Goal: Task Accomplishment & Management: Manage account settings

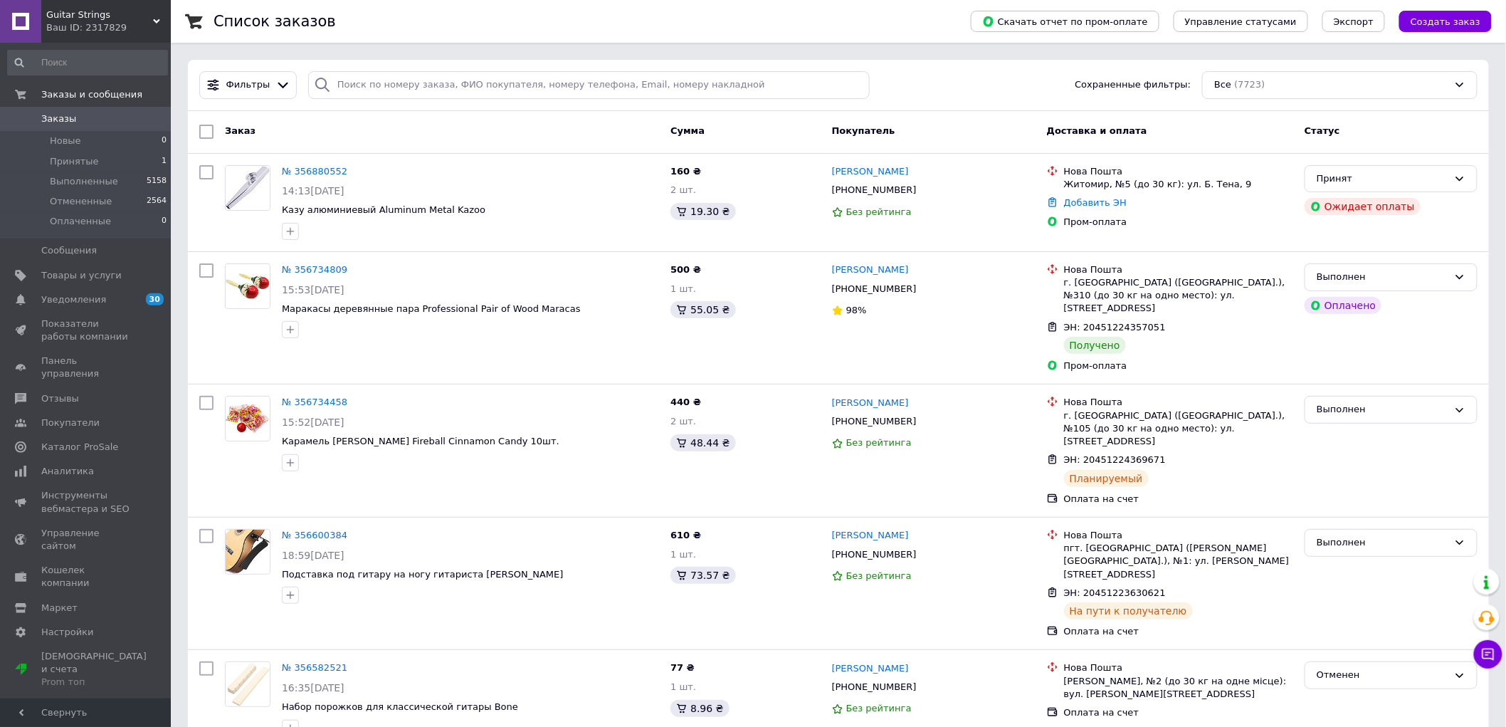
drag, startPoint x: 81, startPoint y: 122, endPoint x: 109, endPoint y: 2, distance: 122.8
click at [82, 122] on span "Заказы" at bounding box center [86, 118] width 90 height 13
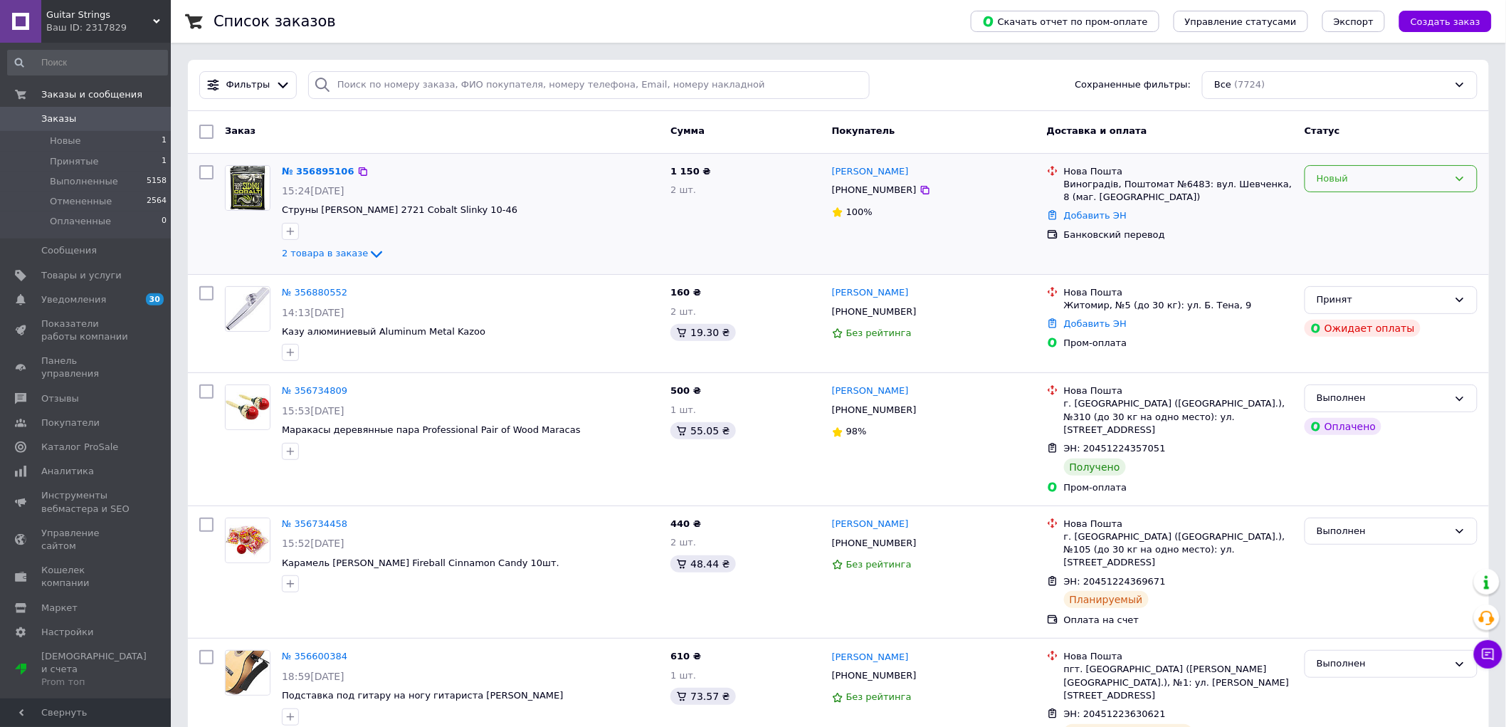
click at [1361, 183] on div "Новый" at bounding box center [1383, 179] width 132 height 15
click at [1347, 212] on li "Принят" at bounding box center [1392, 208] width 172 height 26
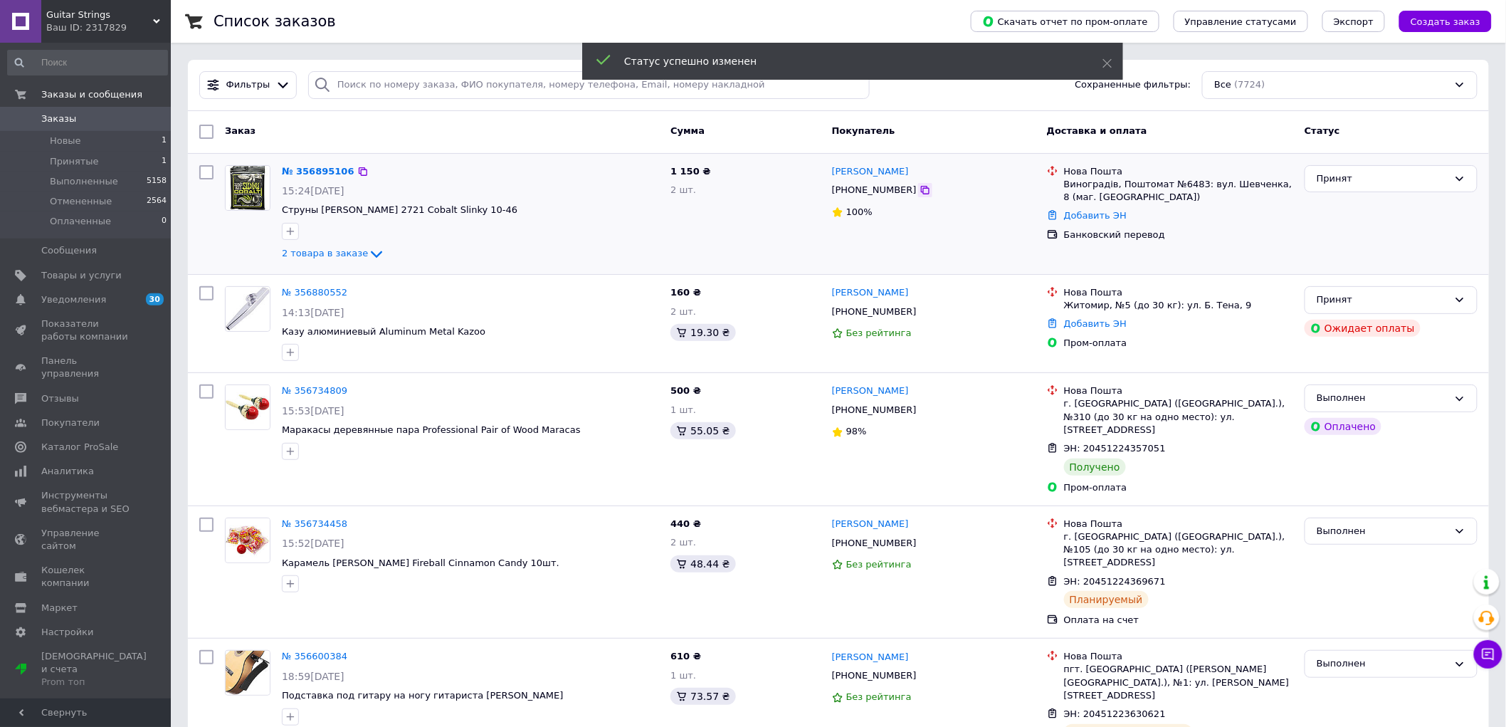
click at [920, 191] on icon at bounding box center [925, 189] width 11 height 11
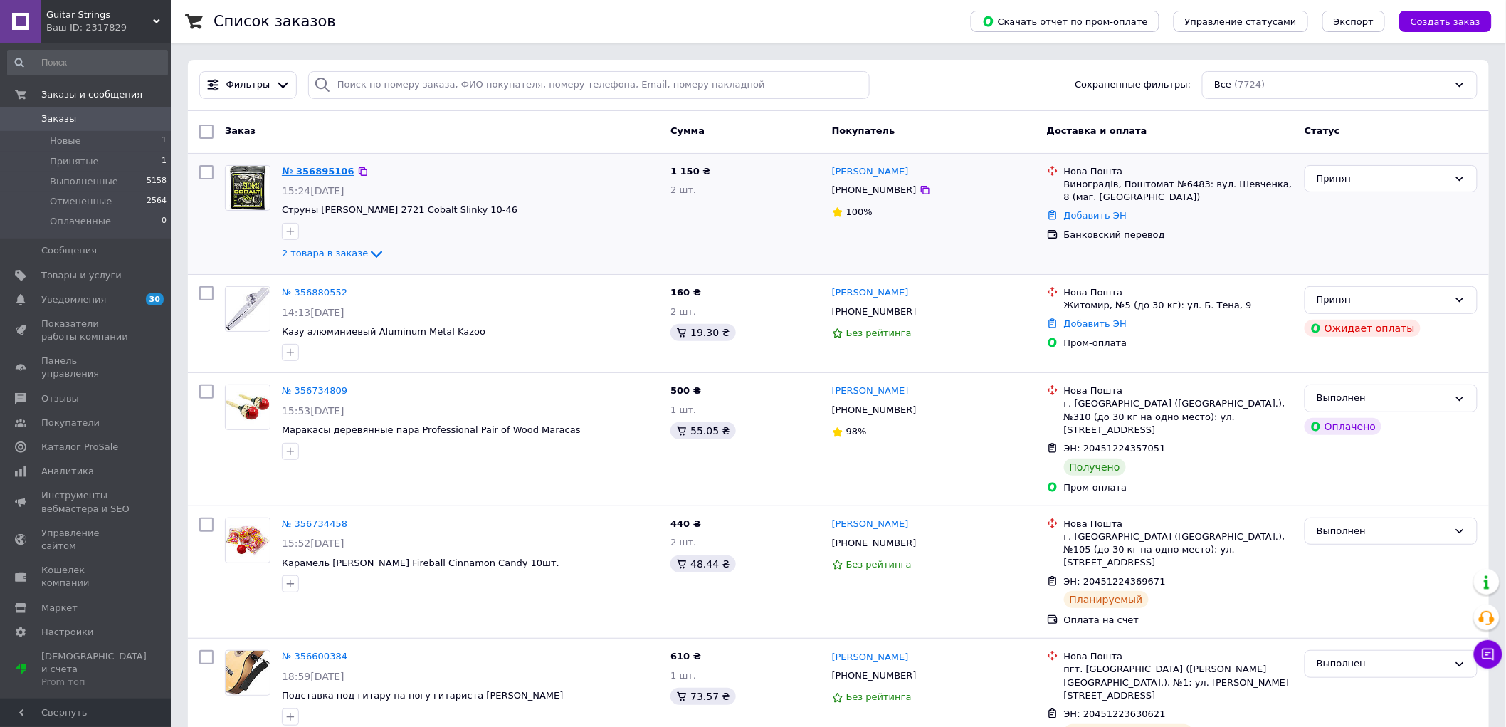
click at [297, 166] on link "№ 356895106" at bounding box center [318, 171] width 73 height 11
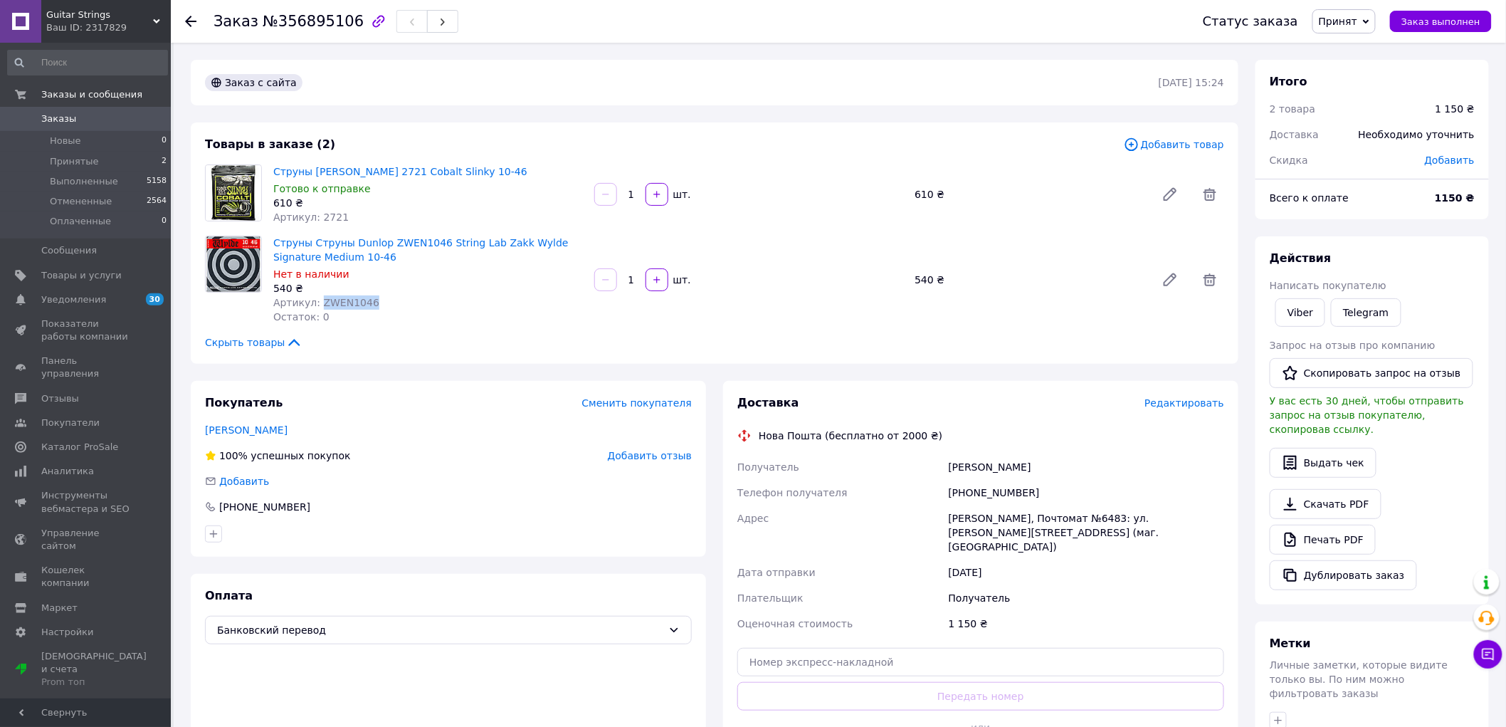
drag, startPoint x: 378, startPoint y: 302, endPoint x: 317, endPoint y: 303, distance: 60.5
click at [317, 303] on div "Артикул: ZWEN1046" at bounding box center [428, 302] width 310 height 14
copy span "ZWEN1046"
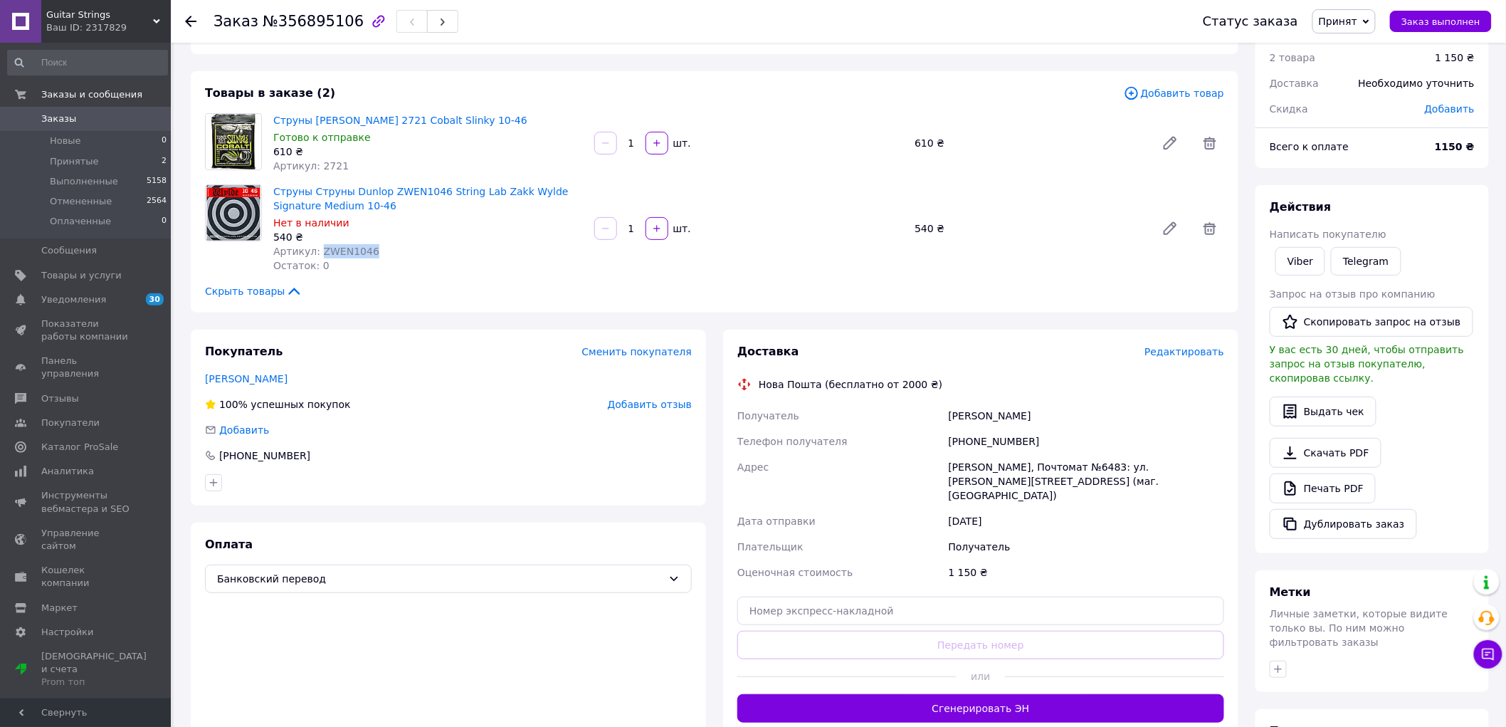
scroll to position [79, 0]
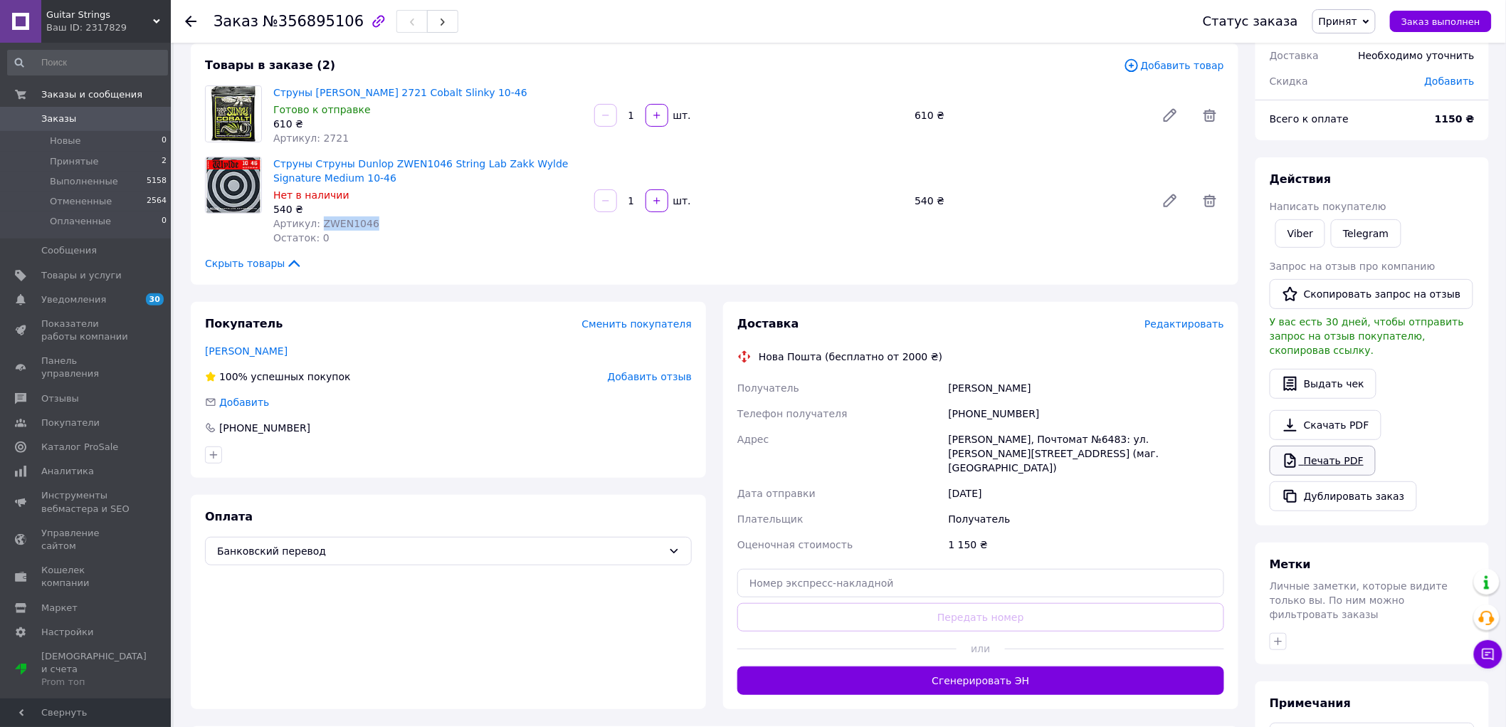
click at [1311, 446] on link "Печать PDF" at bounding box center [1323, 461] width 106 height 30
click at [86, 112] on span "Заказы" at bounding box center [86, 118] width 90 height 13
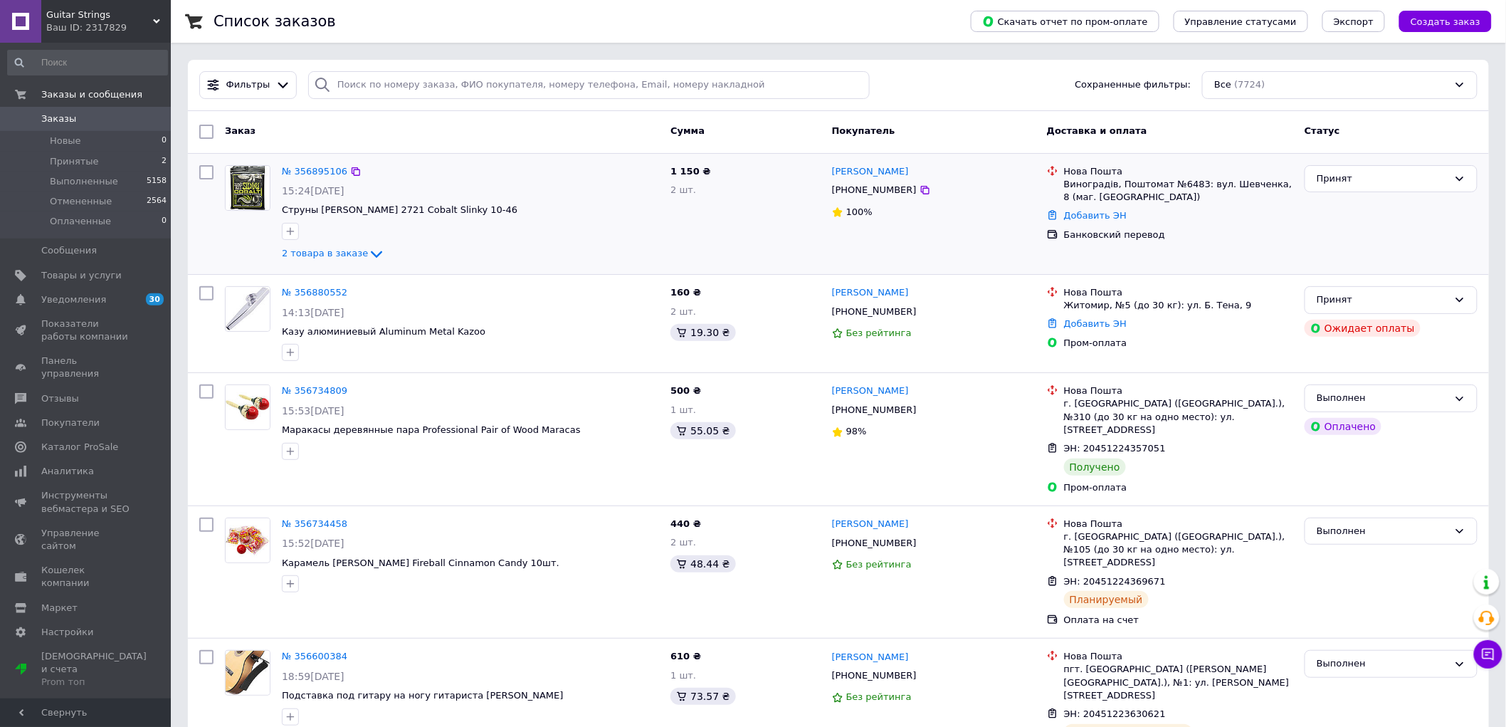
click at [321, 162] on div "№ 356895106 15:24, 12.08.2025 Струны Ernie Ball 2721 Cobalt Slinky 10-46 2 това…" at bounding box center [470, 213] width 389 height 109
click at [312, 169] on link "№ 356895106" at bounding box center [314, 171] width 65 height 11
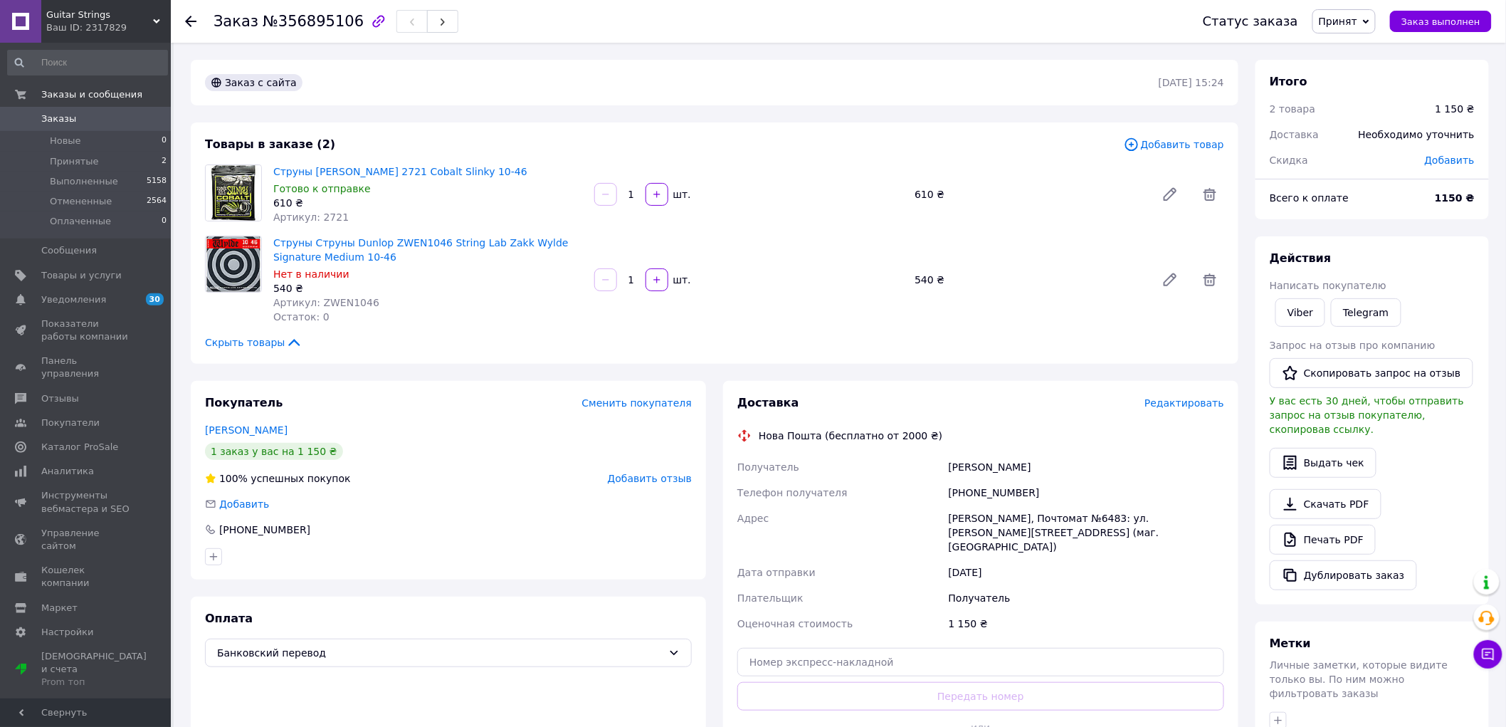
click at [57, 111] on link "Заказы 0" at bounding box center [87, 119] width 175 height 24
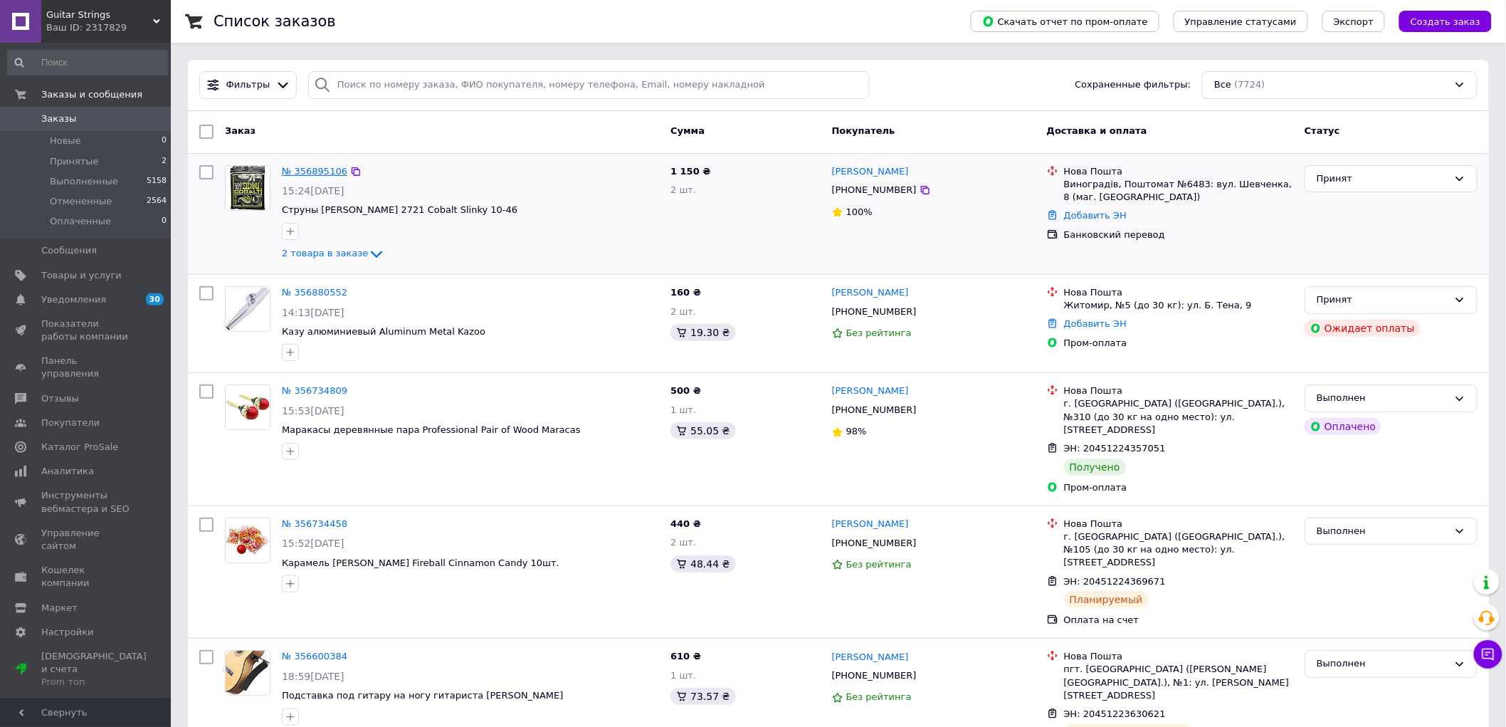
click at [295, 171] on link "№ 356895106" at bounding box center [314, 171] width 65 height 11
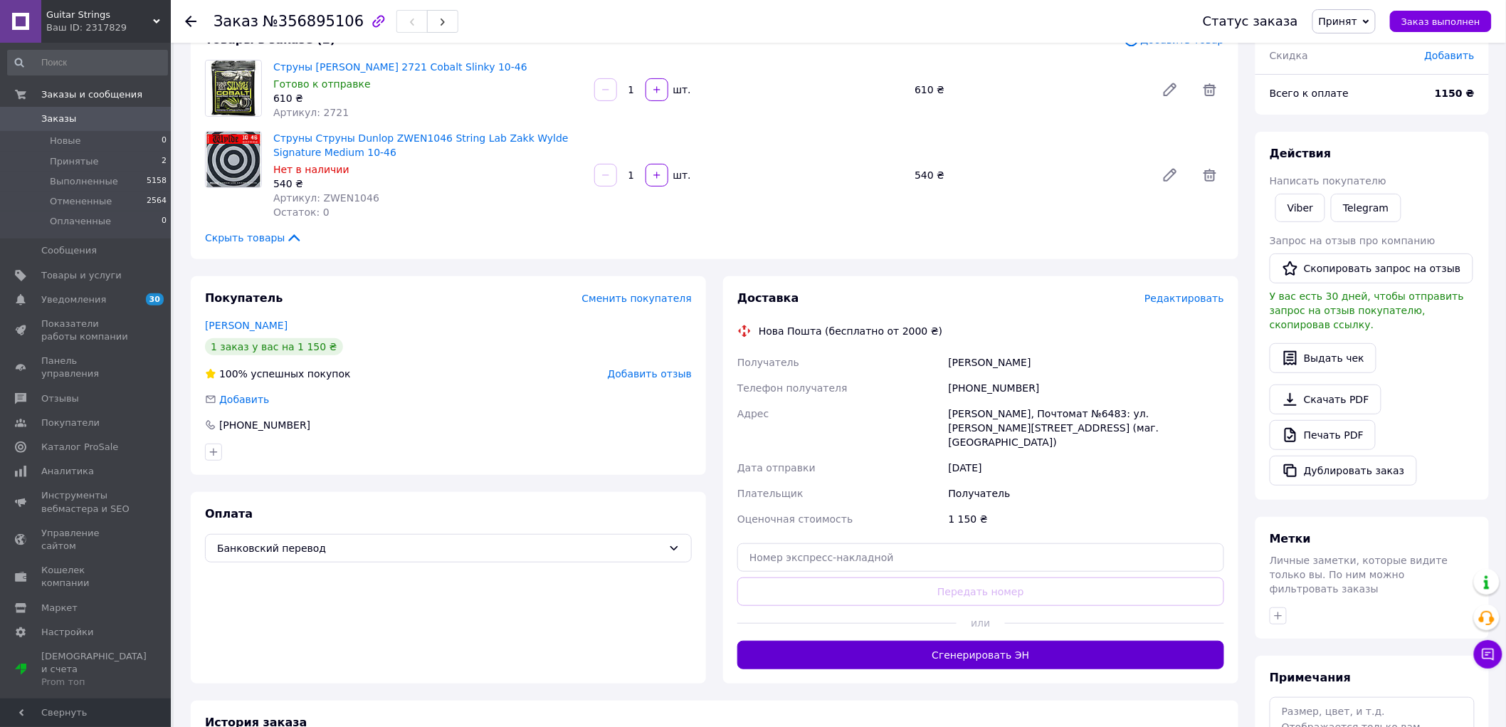
scroll to position [211, 0]
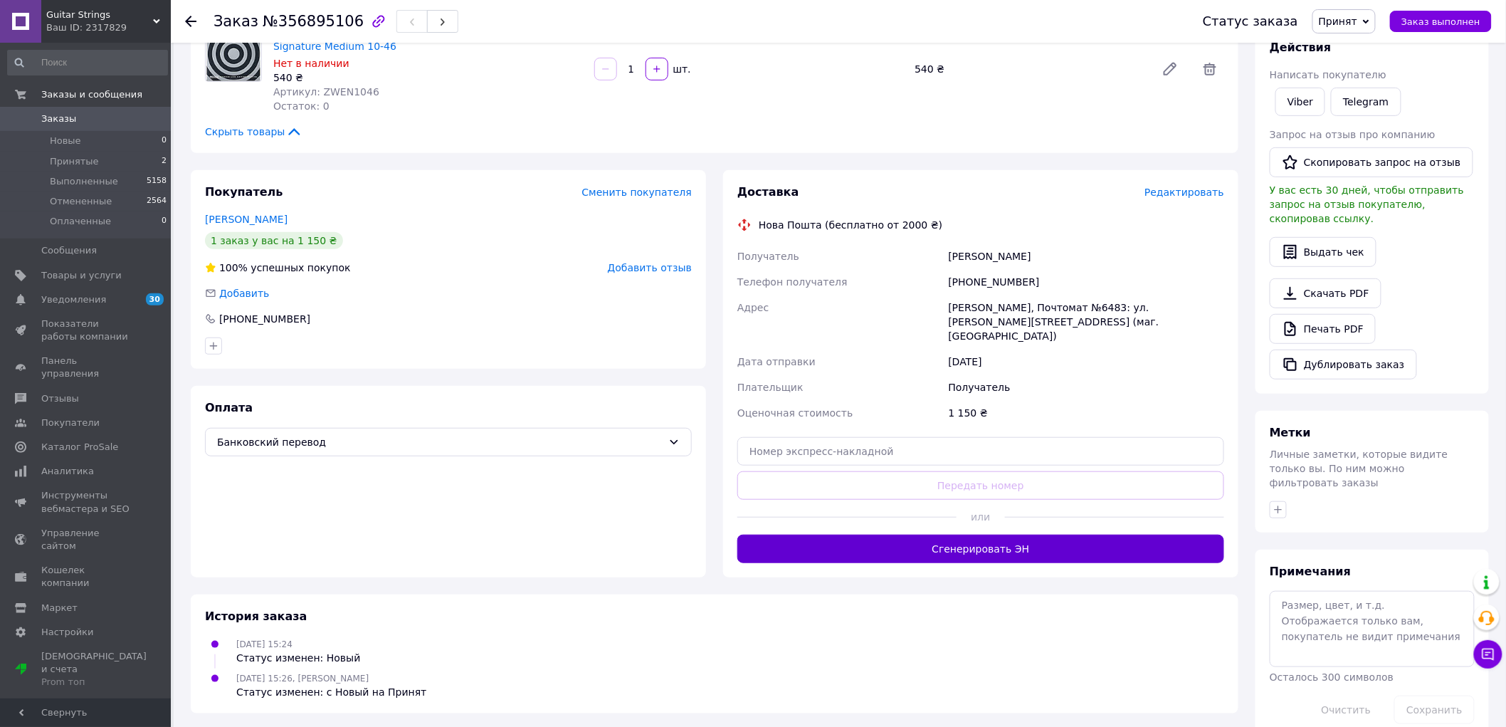
click at [999, 535] on button "Сгенерировать ЭН" at bounding box center [980, 549] width 487 height 28
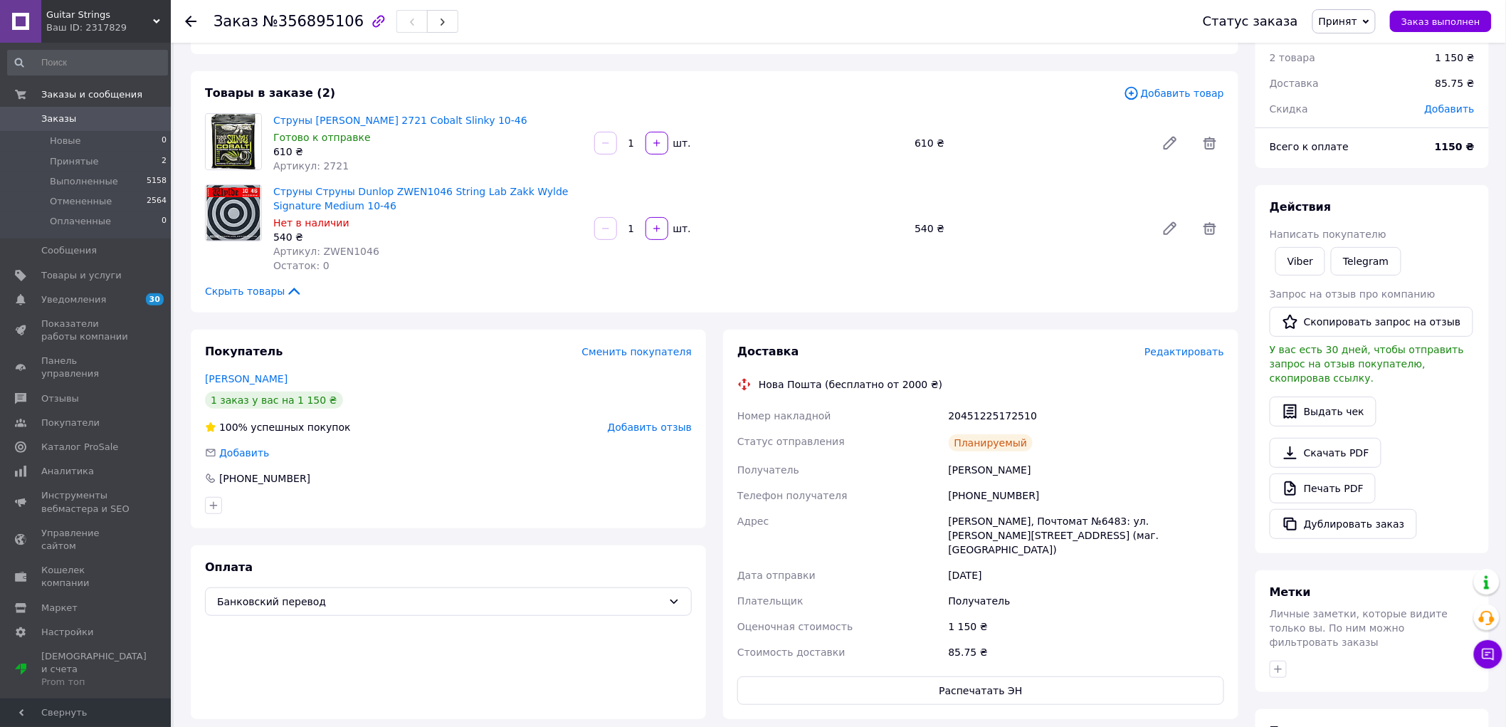
scroll to position [79, 0]
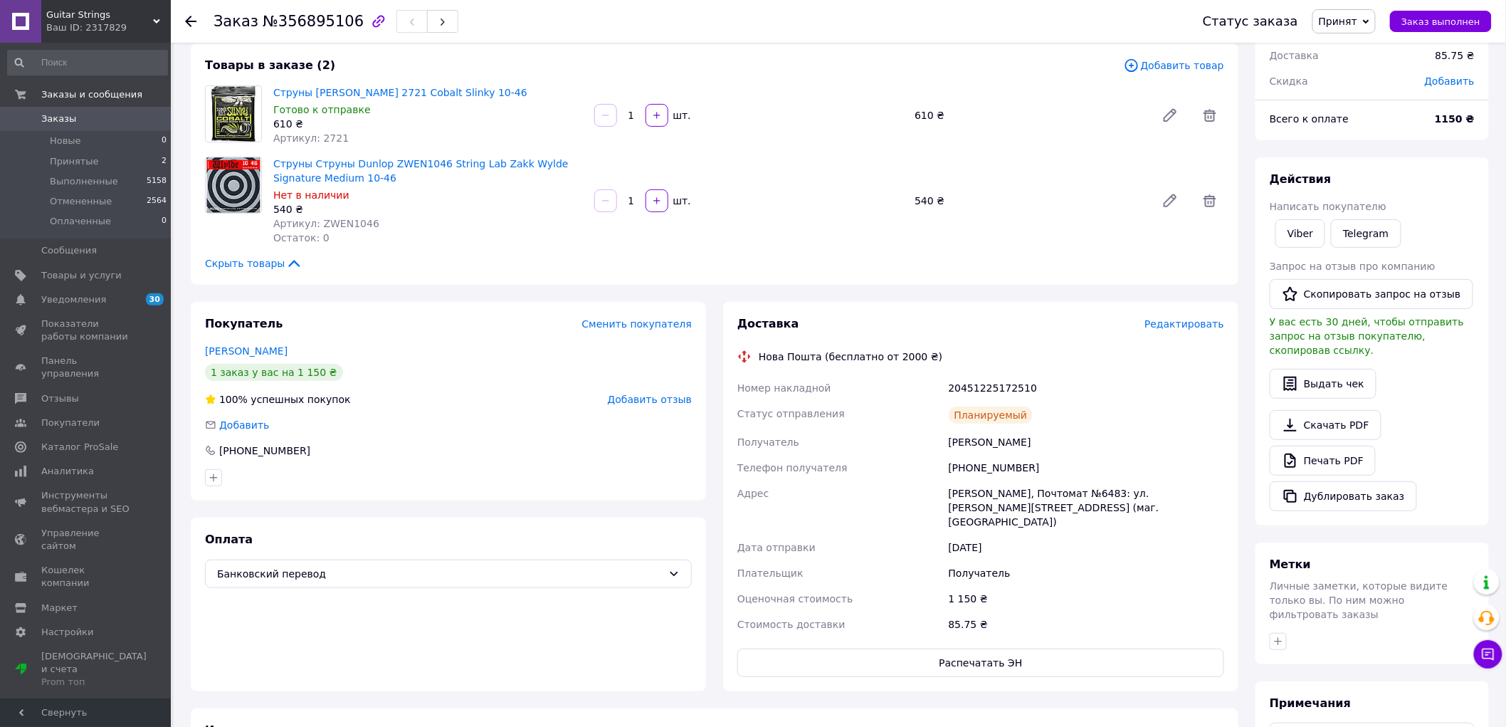
click at [65, 114] on span "Заказы" at bounding box center [58, 118] width 35 height 13
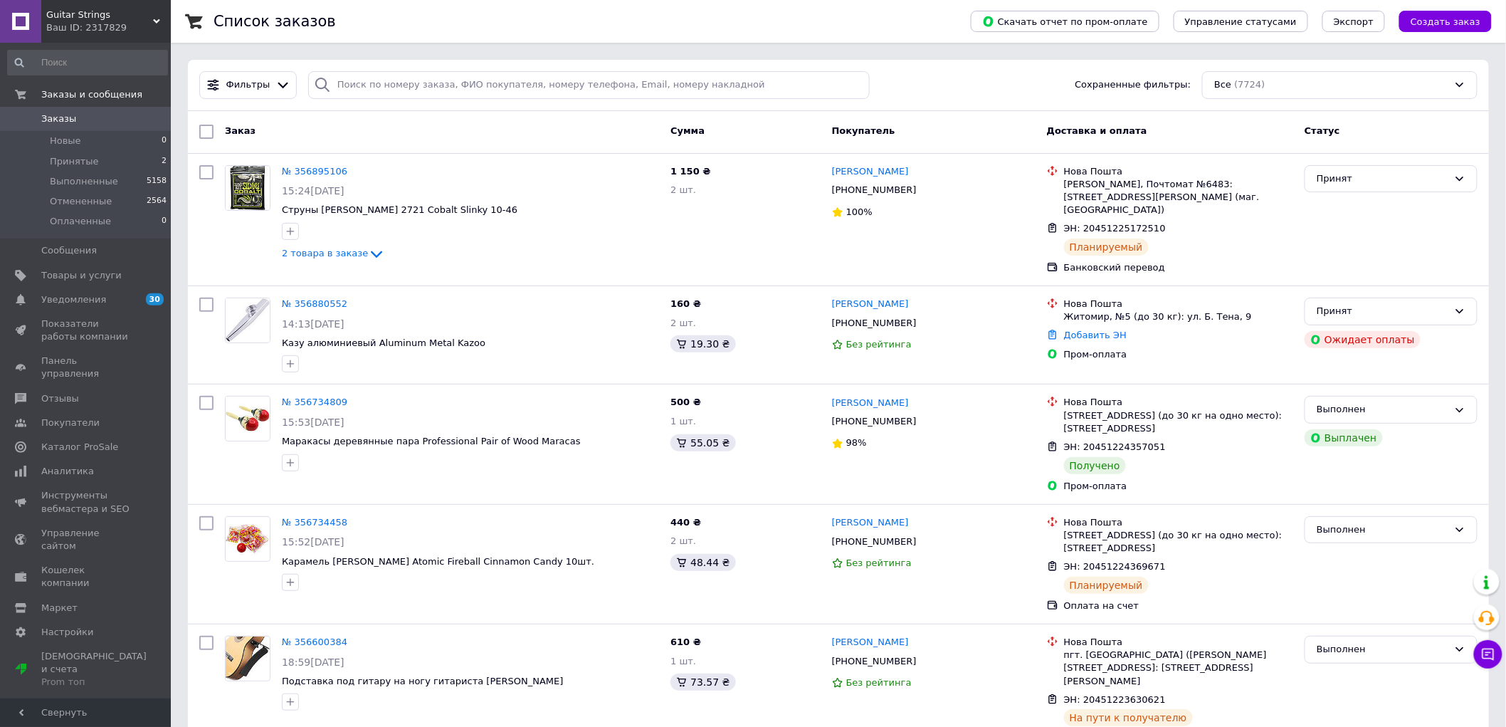
click at [58, 117] on span "Заказы" at bounding box center [58, 118] width 35 height 13
click at [68, 112] on span "Заказы" at bounding box center [58, 118] width 35 height 13
click at [65, 117] on span "Заказы" at bounding box center [58, 118] width 35 height 13
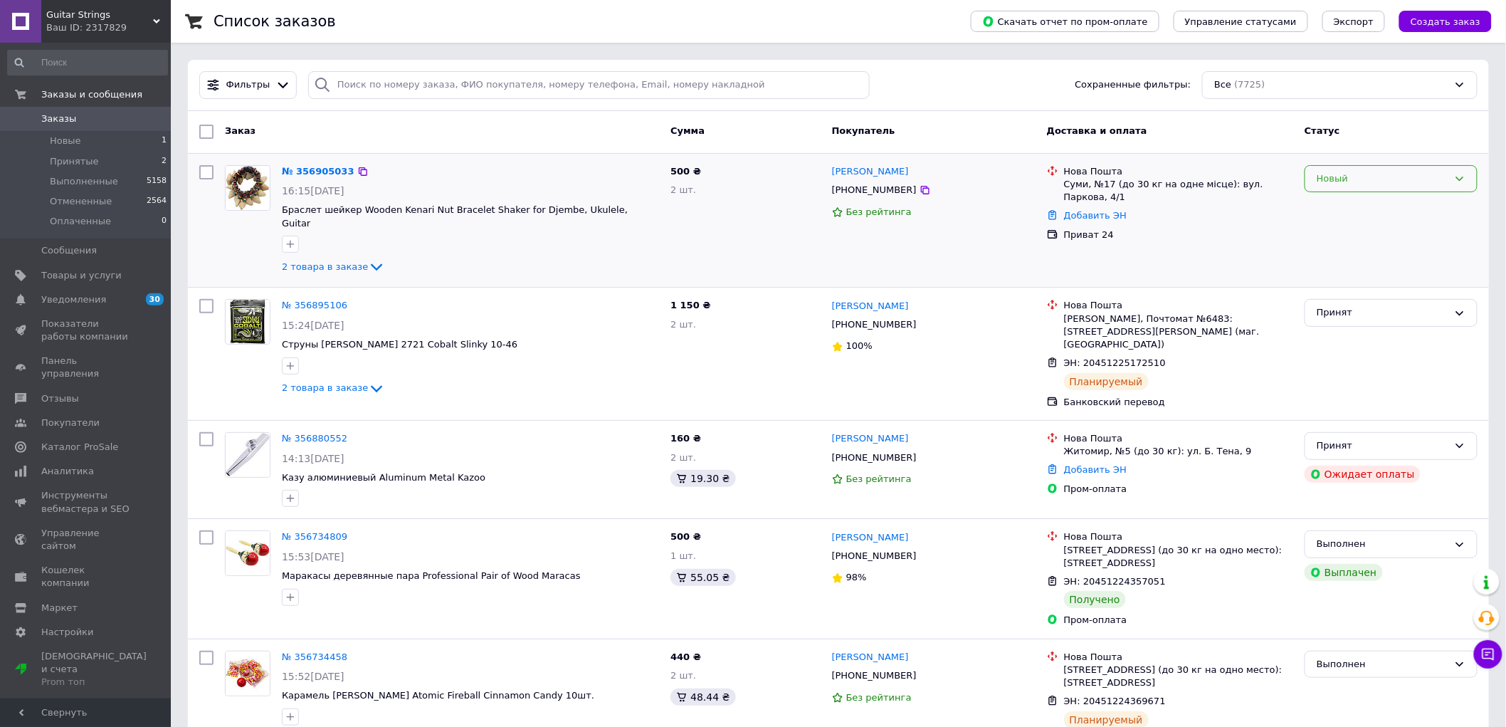
click at [1381, 185] on div "Новый" at bounding box center [1383, 179] width 132 height 15
click at [1354, 207] on li "Принят" at bounding box center [1392, 208] width 172 height 26
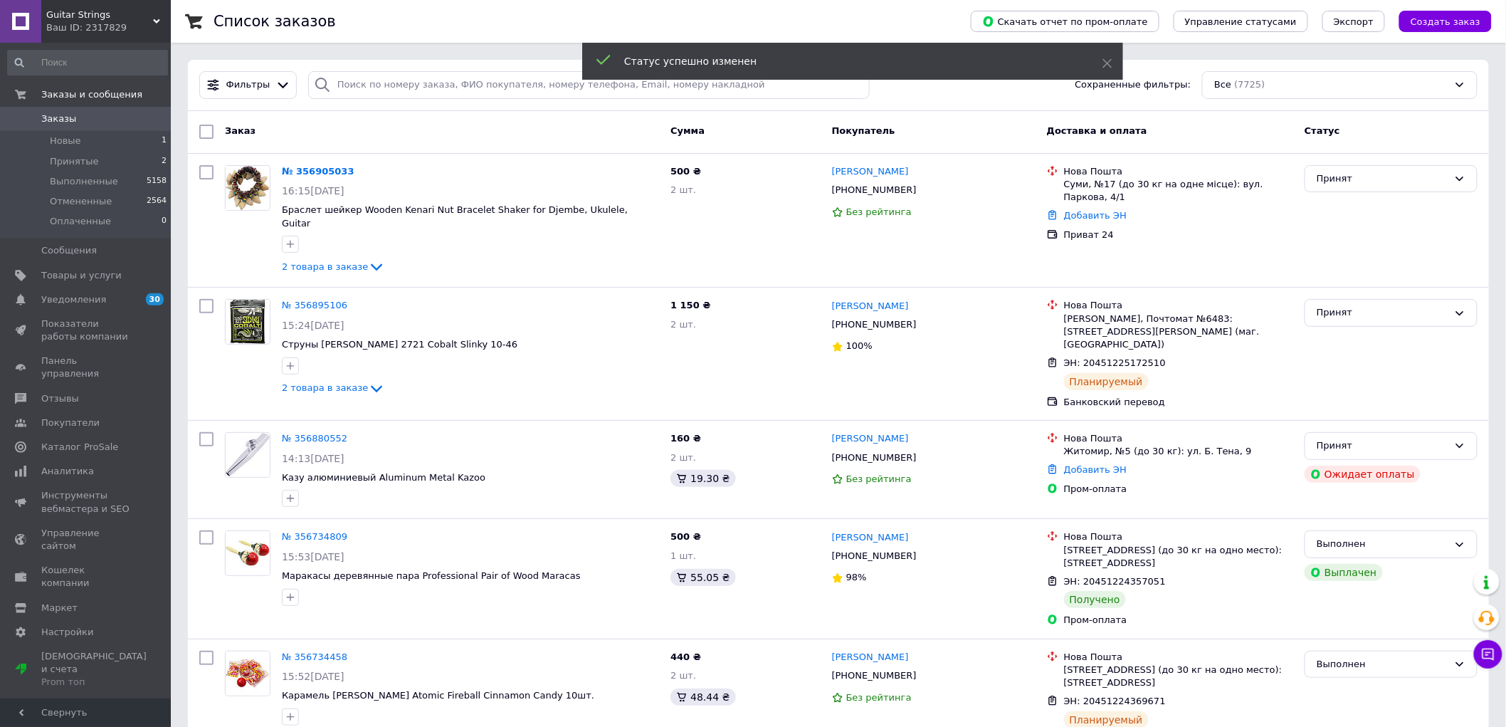
click at [312, 172] on link "№ 356905033" at bounding box center [318, 171] width 73 height 11
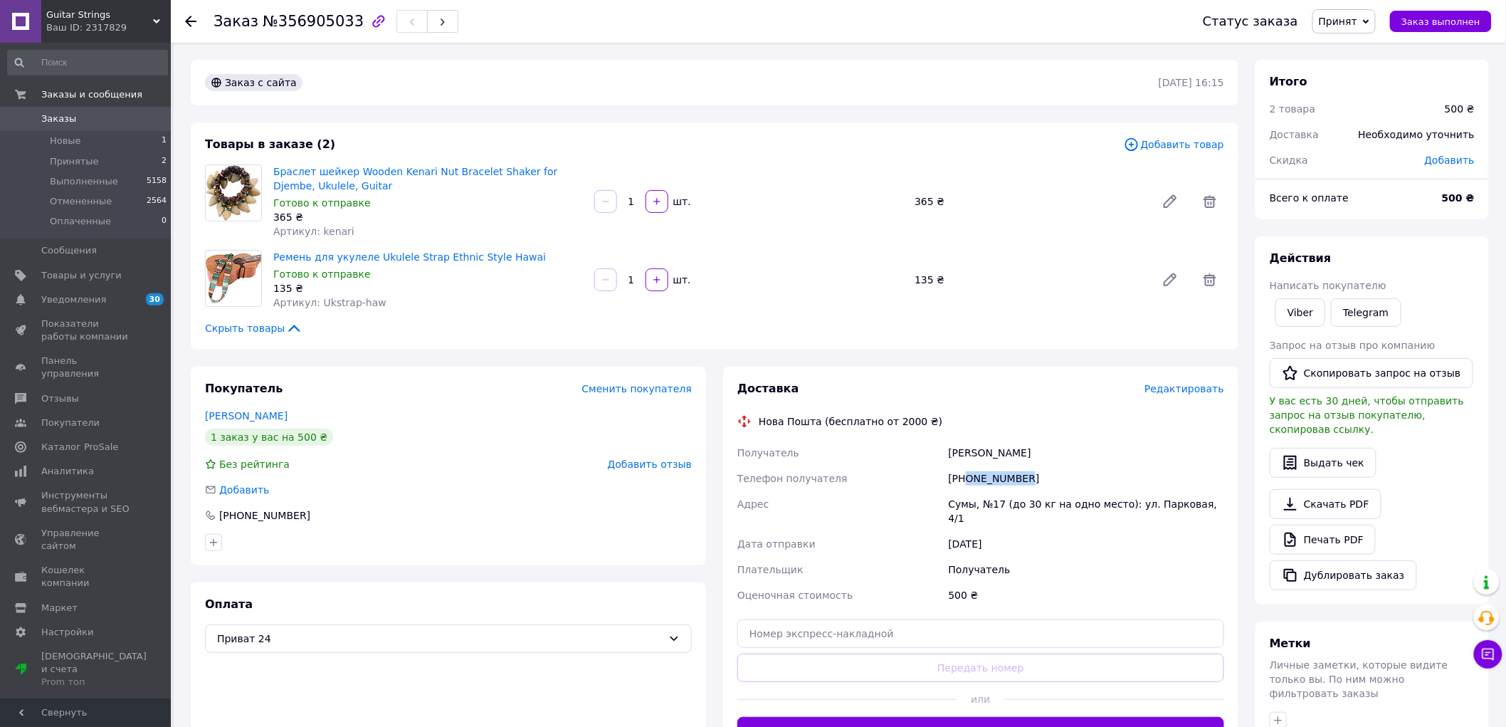
click at [968, 478] on div "[PHONE_NUMBER]" at bounding box center [1086, 479] width 281 height 26
copy div "0939979921"
click at [481, 83] on div "Заказ с сайта" at bounding box center [680, 82] width 957 height 23
click at [1335, 527] on link "Печать PDF" at bounding box center [1323, 540] width 106 height 30
click at [93, 114] on span "Заказы" at bounding box center [86, 118] width 90 height 13
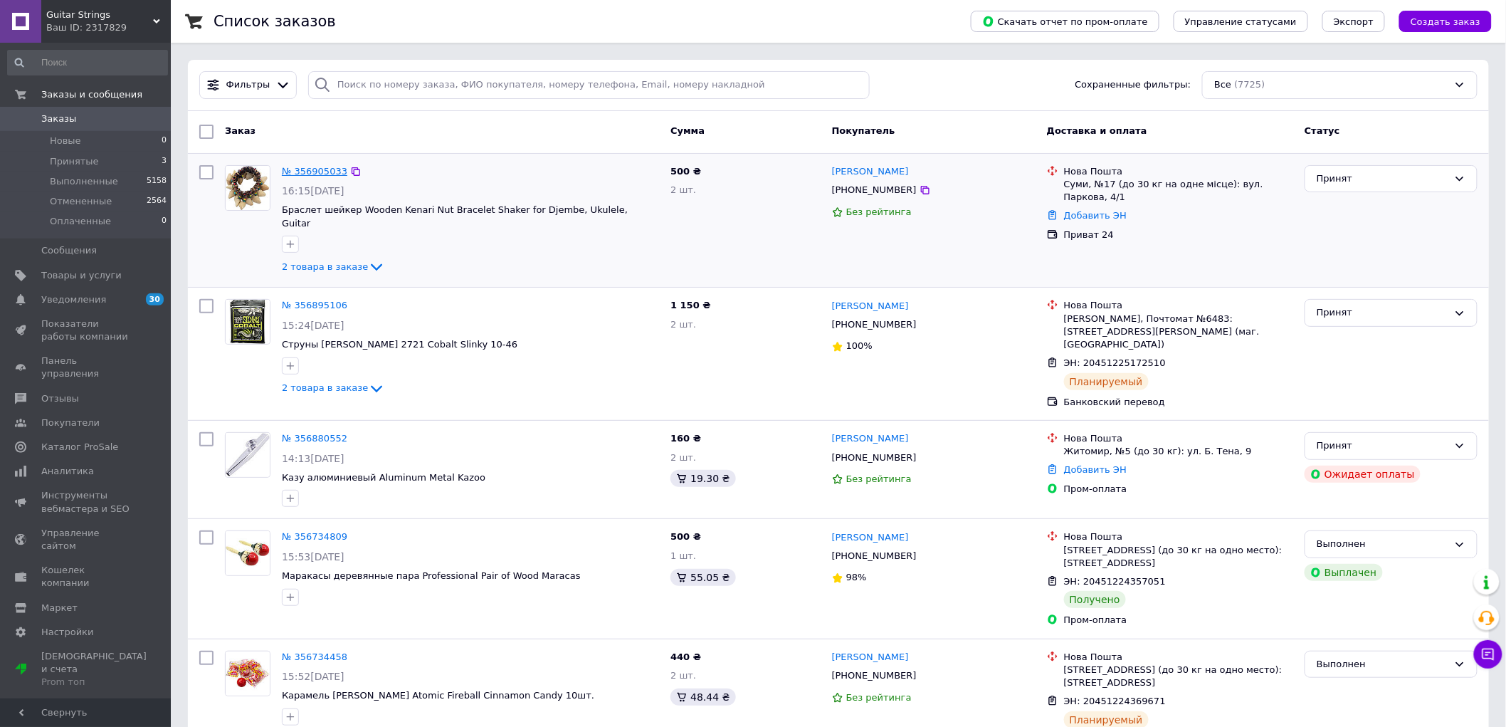
click at [303, 172] on link "№ 356905033" at bounding box center [314, 171] width 65 height 11
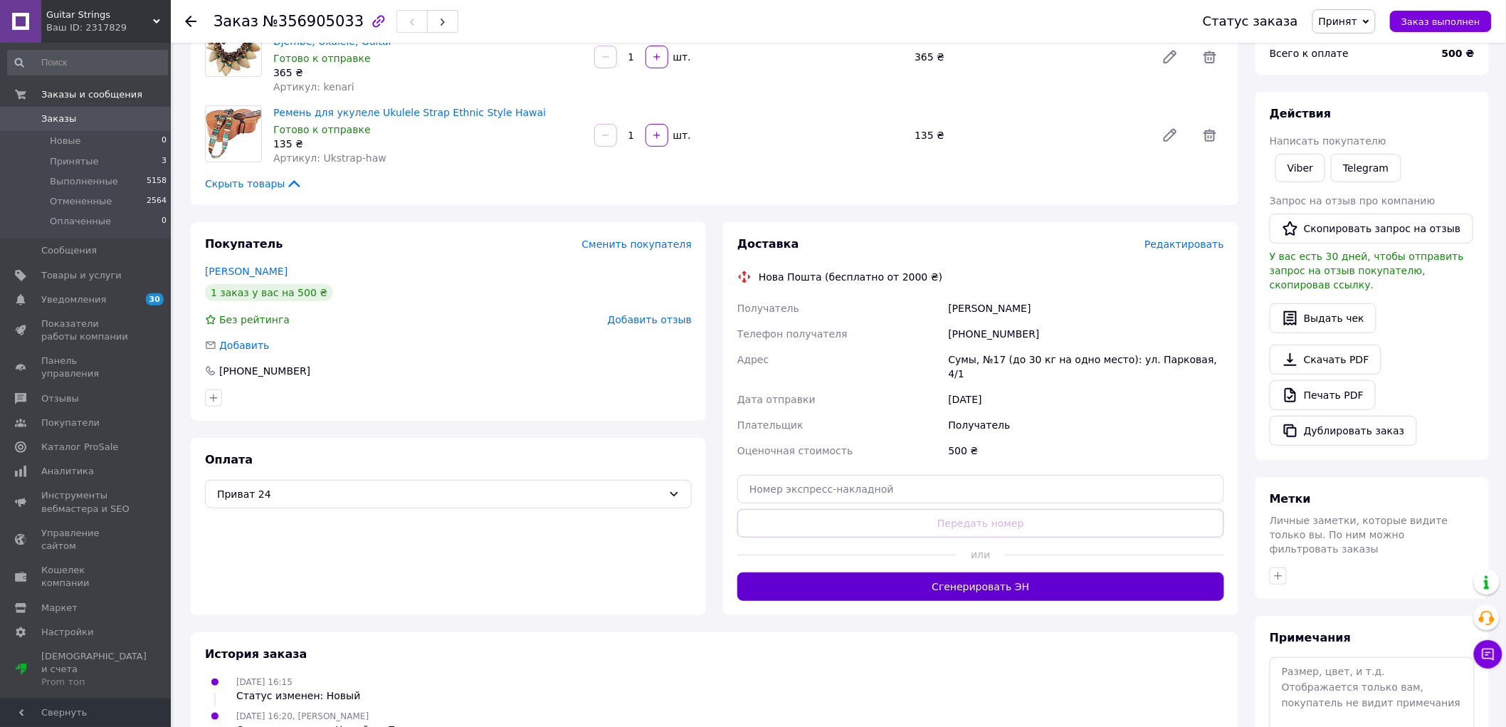
scroll to position [158, 0]
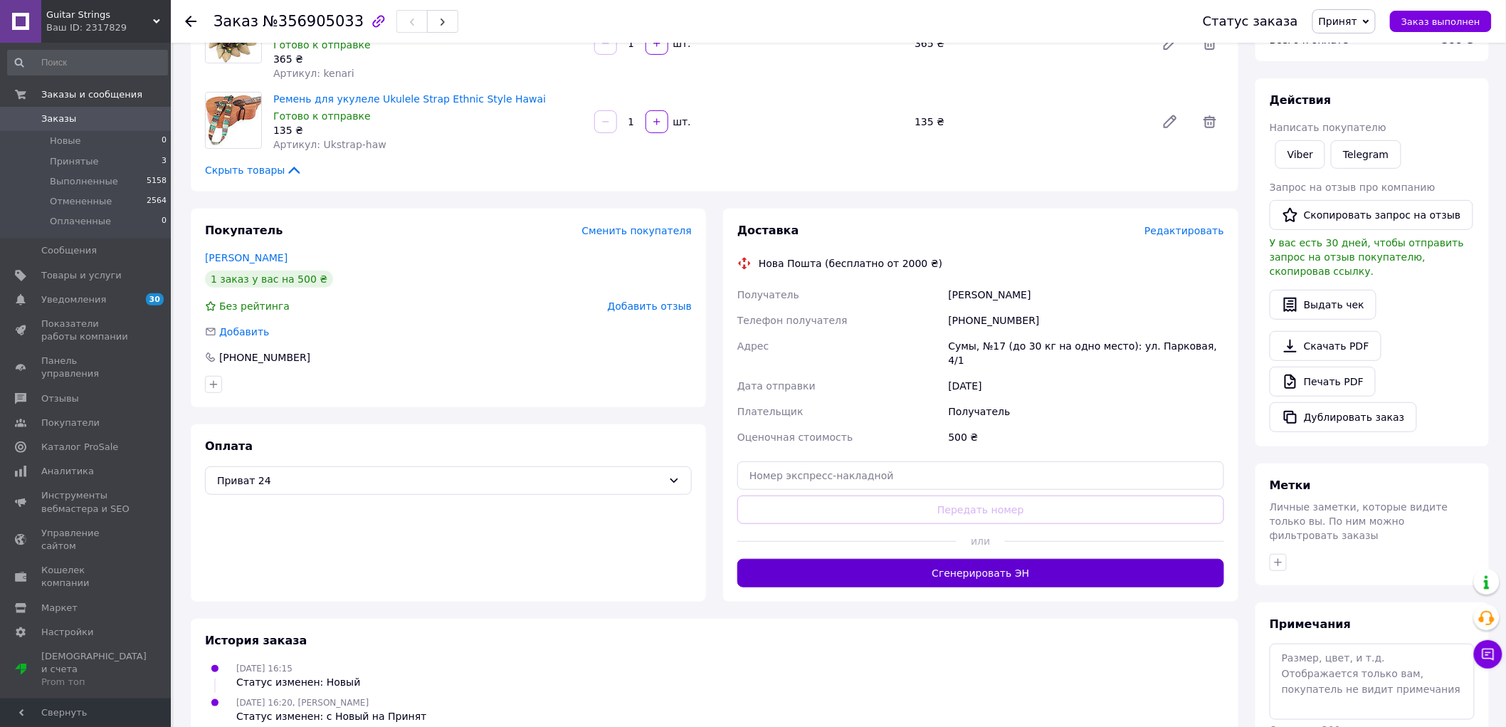
click at [1059, 559] on button "Сгенерировать ЭН" at bounding box center [980, 573] width 487 height 28
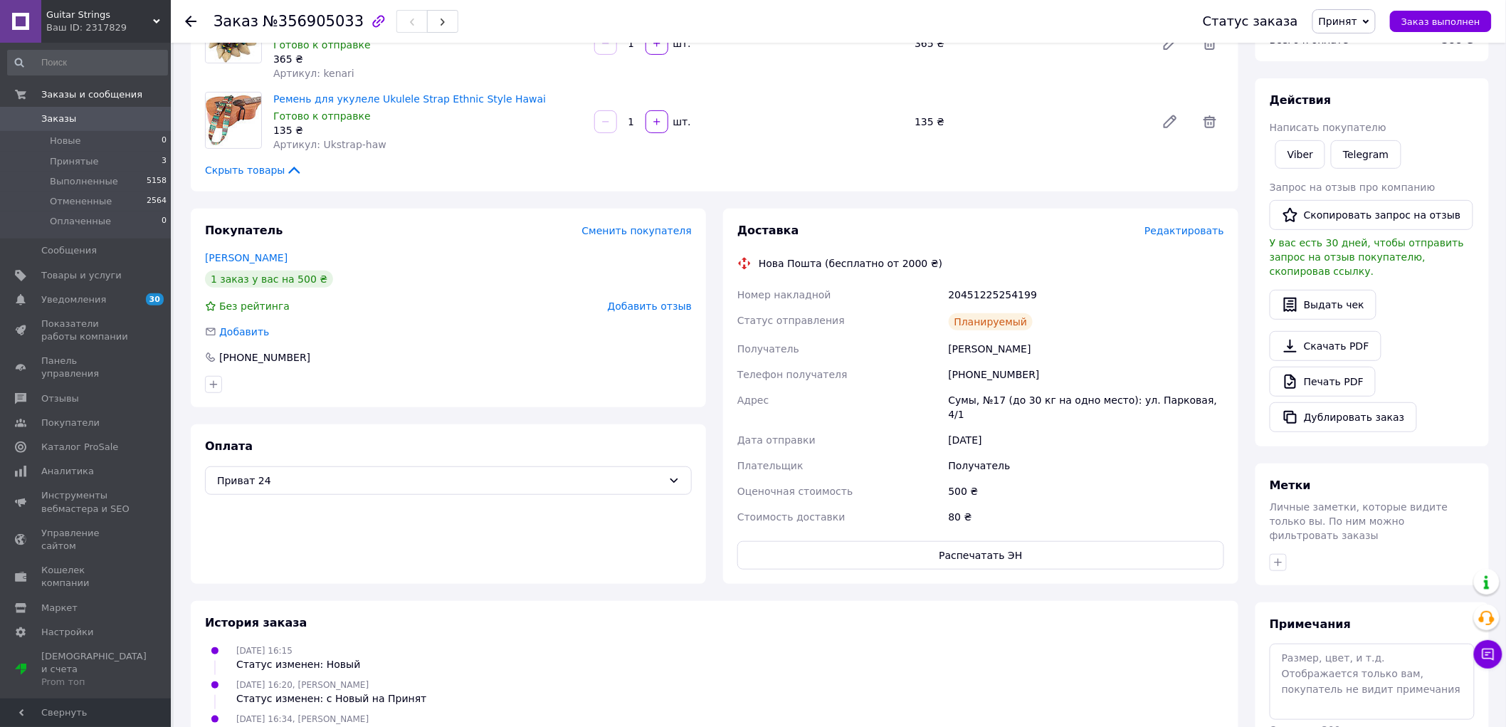
click at [78, 117] on span "Заказы" at bounding box center [86, 118] width 90 height 13
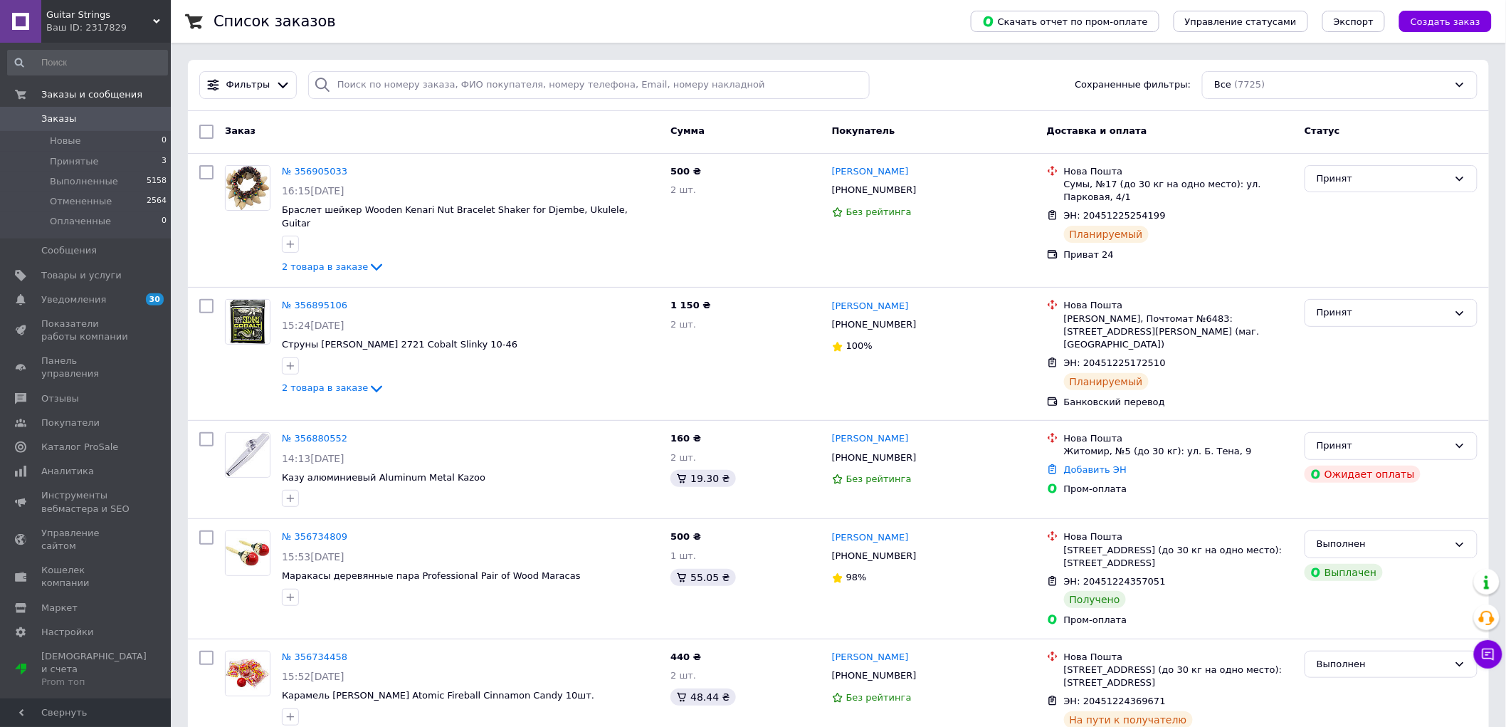
click at [53, 115] on span "Заказы" at bounding box center [58, 118] width 35 height 13
